Goal: Information Seeking & Learning: Learn about a topic

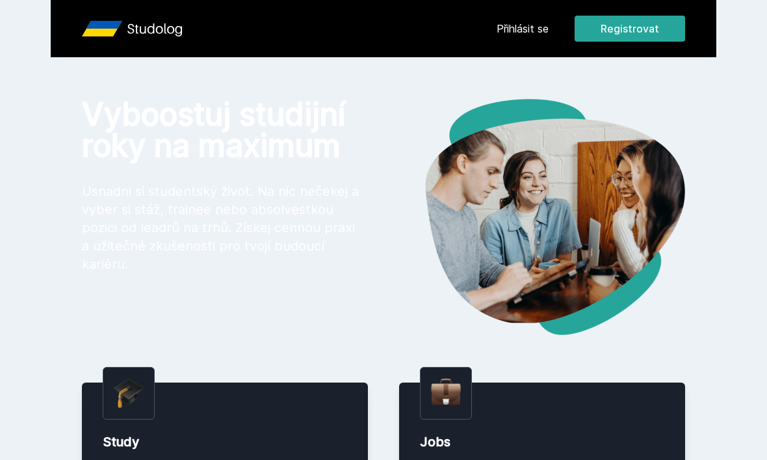
click at [521, 34] on link "Přihlásit se" at bounding box center [523, 29] width 52 height 16
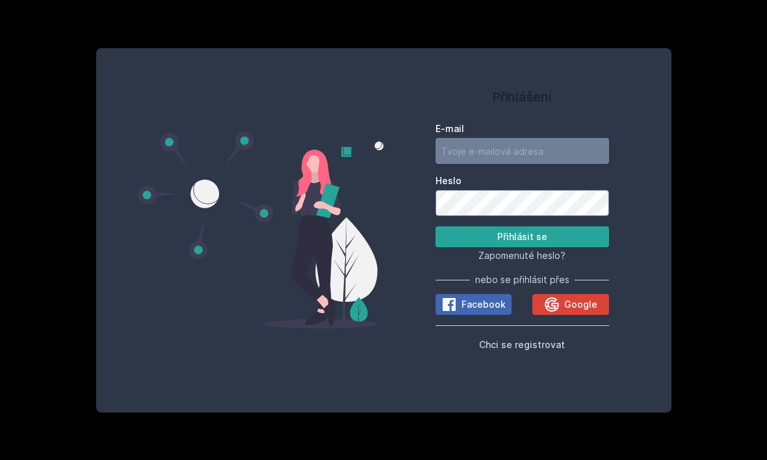
click at [568, 311] on span "Google" at bounding box center [580, 304] width 33 height 13
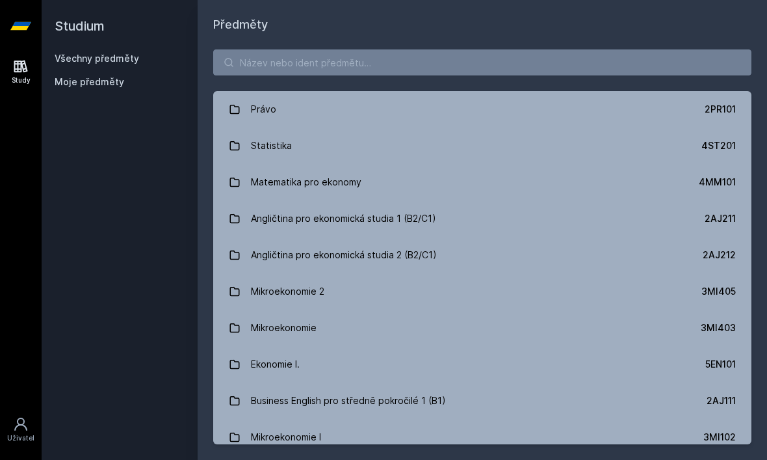
click at [613, 44] on div "Právo 2PR101 Statistika 4ST201 Matematika pro ekonomy 4MM101 Angličtina pro eko…" at bounding box center [482, 247] width 569 height 426
click at [596, 73] on input "search" at bounding box center [482, 62] width 538 height 26
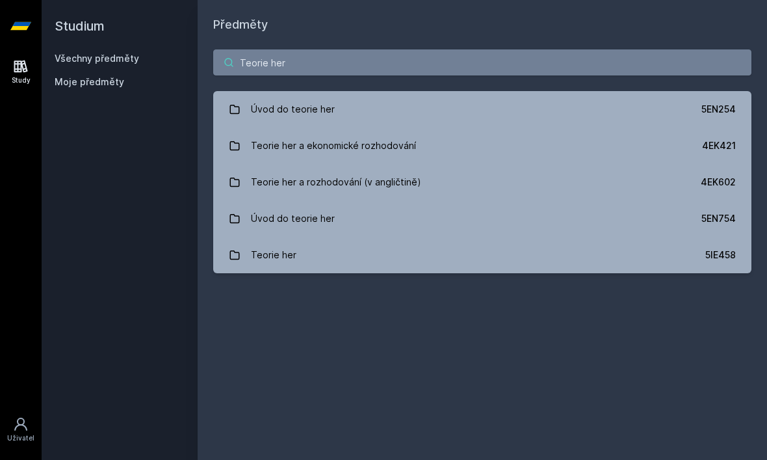
type input "Teorie her"
click at [263, 97] on div "Úvod do teorie her" at bounding box center [293, 109] width 84 height 26
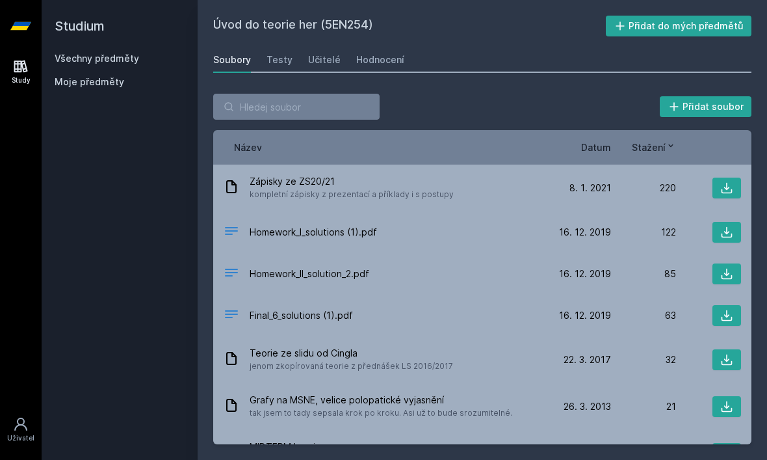
scroll to position [29, 0]
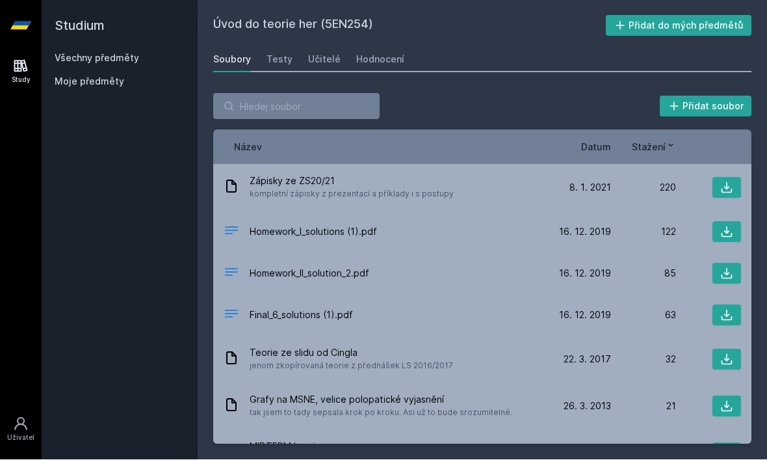
click at [663, 181] on div "220" at bounding box center [643, 187] width 65 height 13
click at [716, 177] on button at bounding box center [726, 187] width 29 height 21
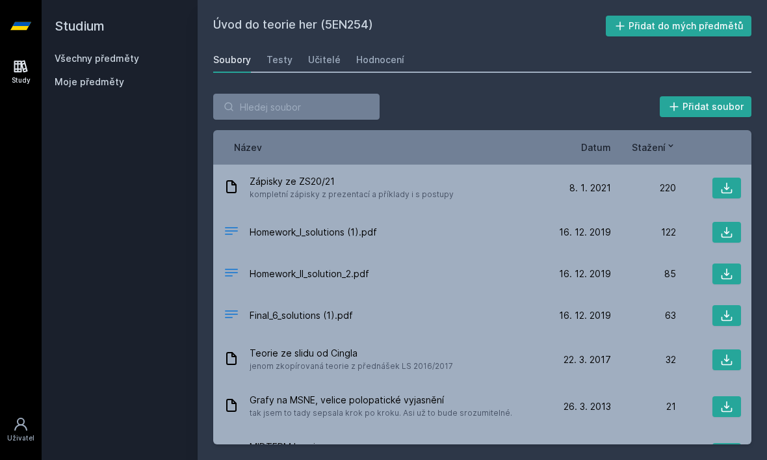
click at [732, 226] on icon at bounding box center [726, 232] width 13 height 13
click at [94, 3] on h2 "Studium" at bounding box center [120, 26] width 130 height 52
